Goal: Task Accomplishment & Management: Use online tool/utility

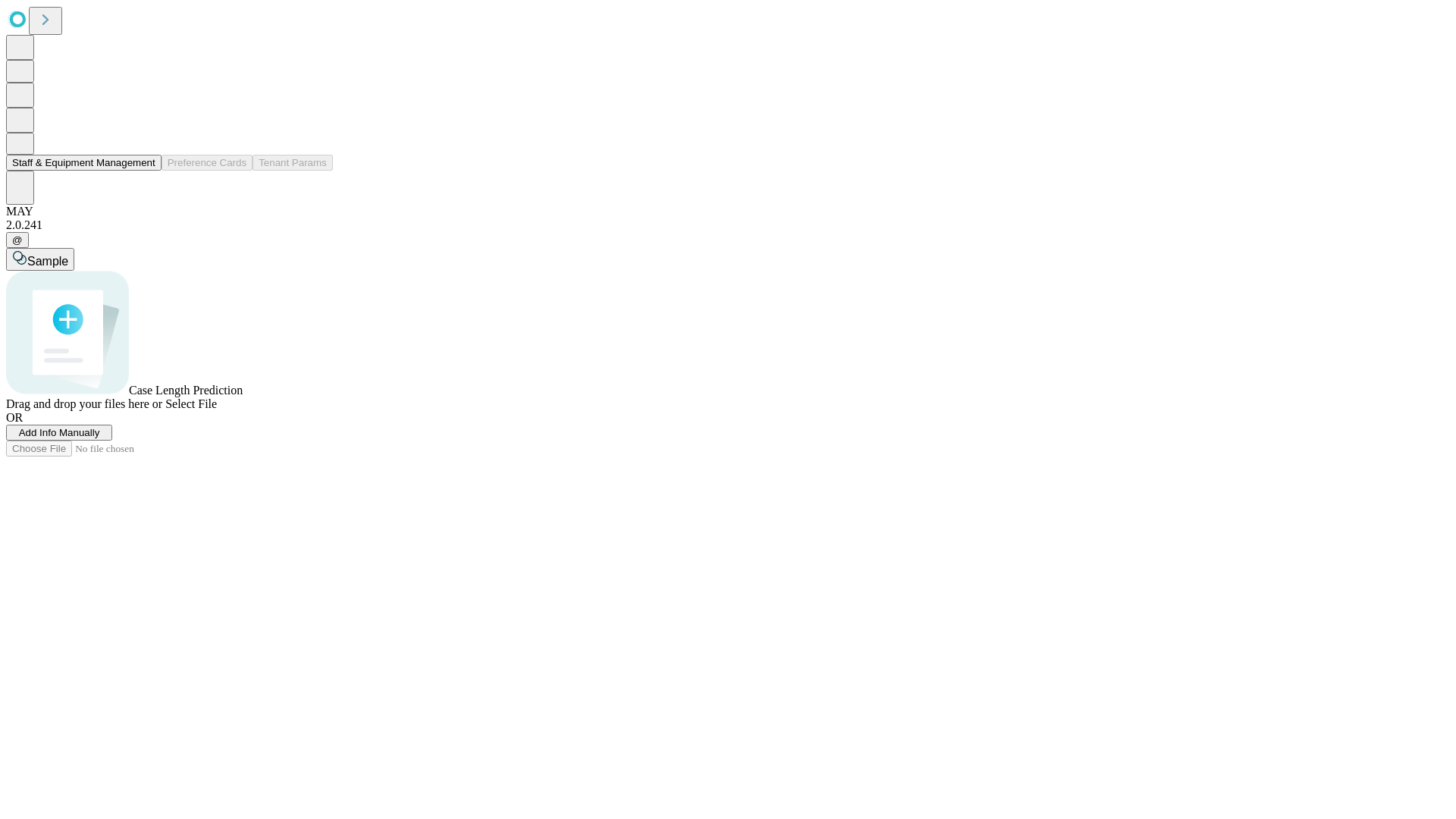
click at [145, 170] on button "Staff & Equipment Management" at bounding box center [83, 162] width 155 height 16
